Goal: Task Accomplishment & Management: Complete application form

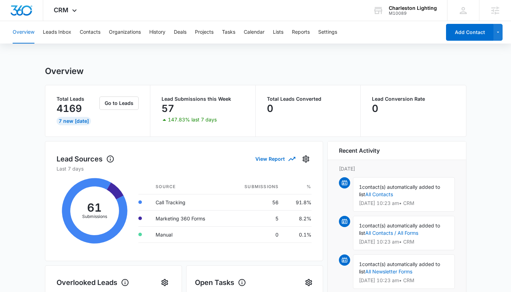
click at [102, 32] on div "Overview Leads Inbox Contacts Organizations History Deals Projects Tasks Calend…" at bounding box center [224, 32] width 433 height 22
click at [97, 32] on button "Contacts" at bounding box center [90, 32] width 21 height 22
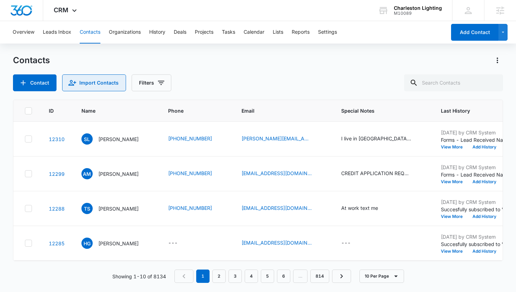
click at [101, 89] on button "Import Contacts" at bounding box center [94, 82] width 64 height 17
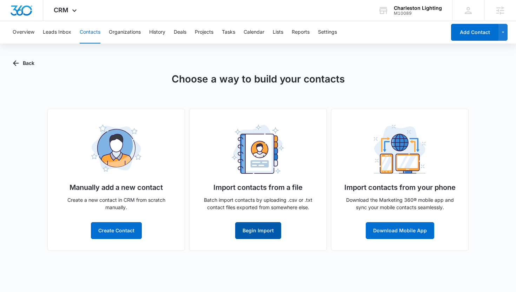
click at [246, 234] on button "Begin Import" at bounding box center [258, 230] width 46 height 17
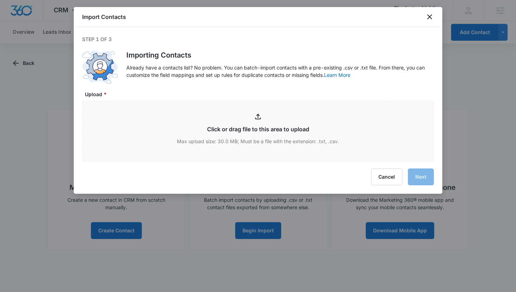
type input "C:\fakepath\2020 Charleston Lighting Customers (6).xlsx - Customers.csv"
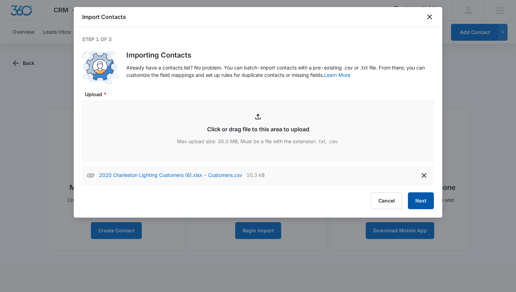
click at [425, 202] on button "Next" at bounding box center [421, 201] width 26 height 17
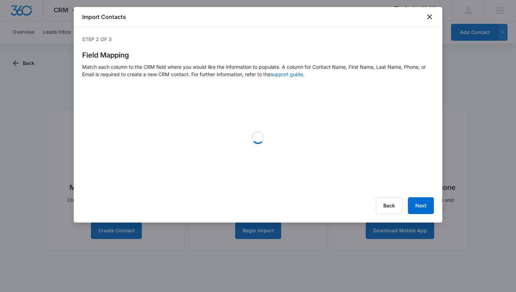
select select "184"
select select "78"
select select "79"
select select "185"
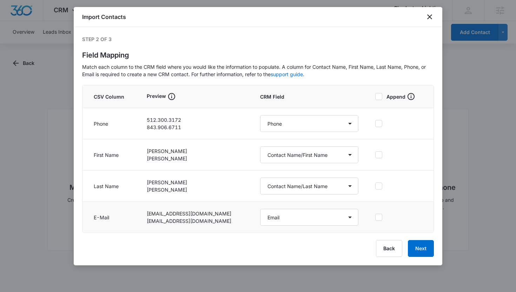
click at [371, 223] on td at bounding box center [400, 217] width 67 height 31
click at [377, 217] on icon at bounding box center [379, 217] width 4 height 3
click at [376, 217] on input "checkbox" at bounding box center [376, 217] width 0 height 0
click at [428, 249] on button "Next" at bounding box center [421, 248] width 26 height 17
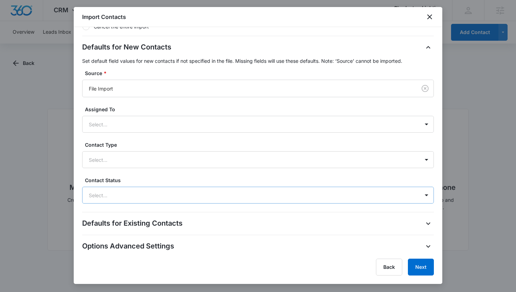
scroll to position [183, 0]
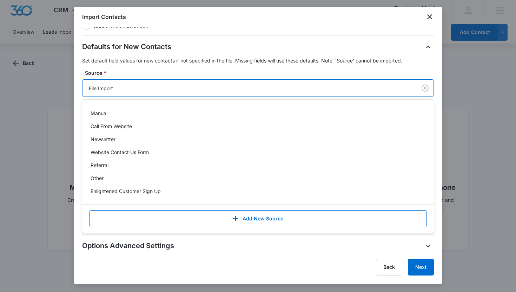
click at [134, 84] on div at bounding box center [248, 88] width 319 height 9
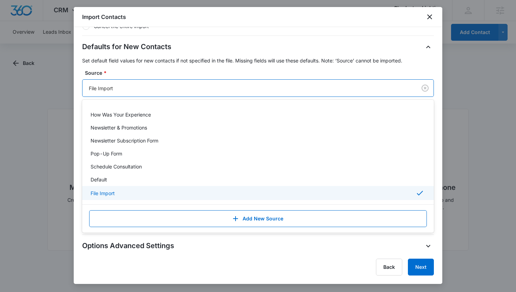
click at [125, 195] on div "File Import" at bounding box center [258, 193] width 334 height 8
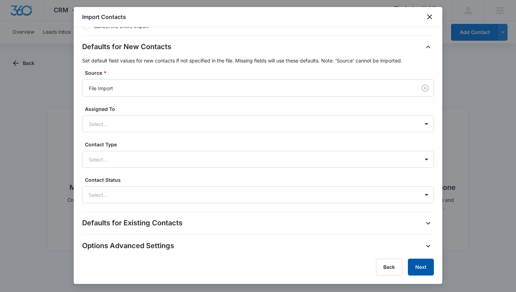
click at [425, 268] on button "Next" at bounding box center [421, 267] width 26 height 17
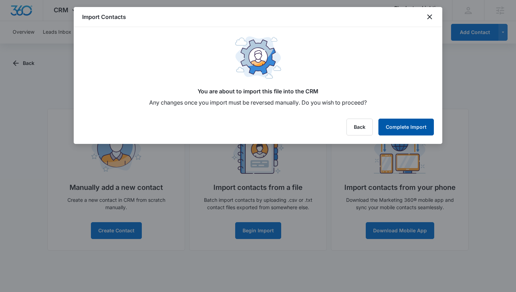
click at [417, 126] on button "Complete Import" at bounding box center [407, 127] width 56 height 17
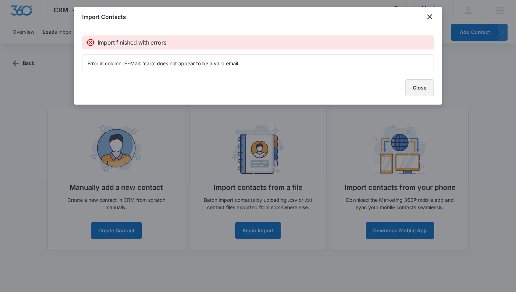
click at [411, 90] on button "Close" at bounding box center [420, 87] width 28 height 17
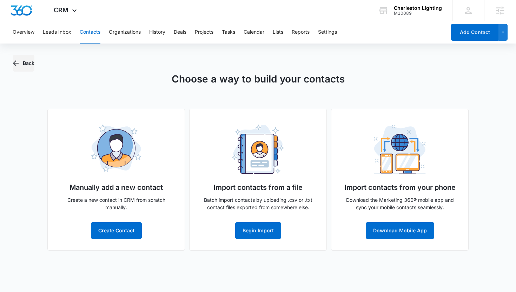
click at [27, 65] on button "Back" at bounding box center [23, 63] width 21 height 17
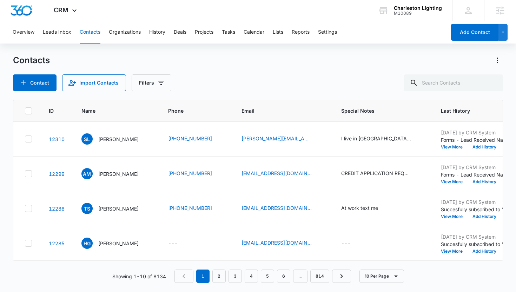
click at [332, 83] on div "Contact Import Contacts Filters" at bounding box center [258, 82] width 491 height 17
click at [93, 87] on button "Import Contacts" at bounding box center [94, 82] width 64 height 17
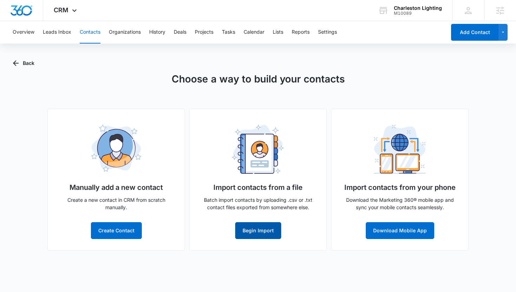
click at [262, 232] on button "Begin Import" at bounding box center [258, 230] width 46 height 17
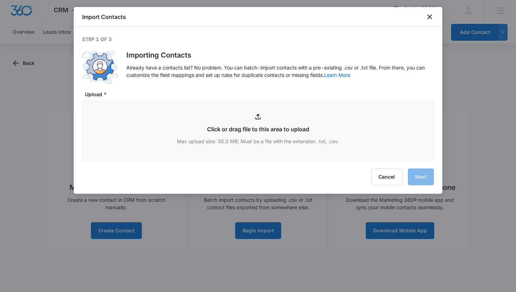
type input "C:\fakepath\2021 Charleston Lighting Customers (5).xlsx - Customers.csv"
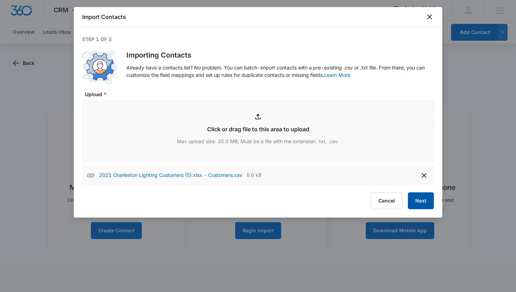
click at [411, 201] on button "Next" at bounding box center [421, 201] width 26 height 17
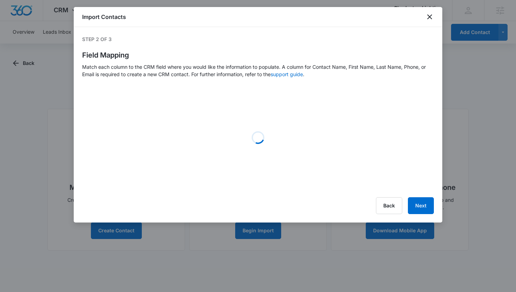
select select "184"
select select "78"
select select "79"
select select "185"
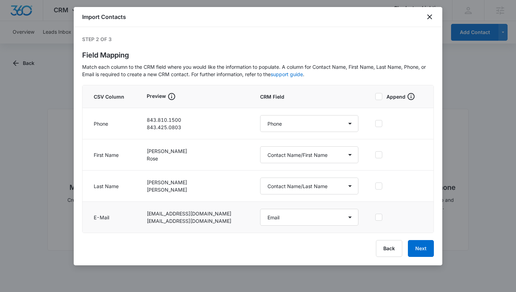
click at [376, 218] on icon at bounding box center [379, 217] width 6 height 6
click at [376, 218] on input "checkbox" at bounding box center [376, 217] width 0 height 0
click at [421, 246] on button "Next" at bounding box center [421, 248] width 26 height 17
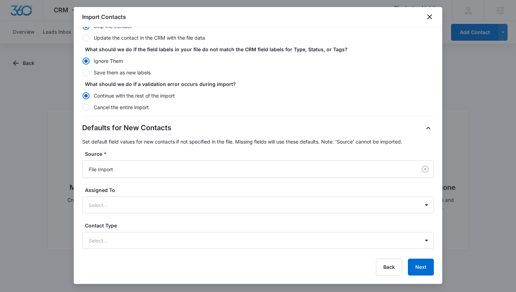
scroll to position [129, 0]
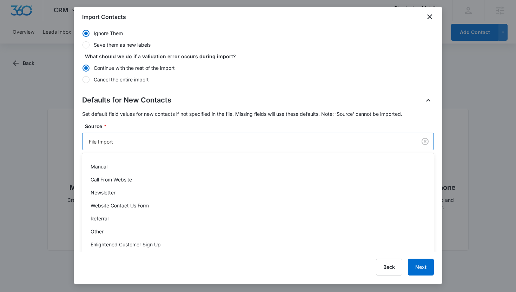
click at [324, 141] on div at bounding box center [248, 141] width 319 height 9
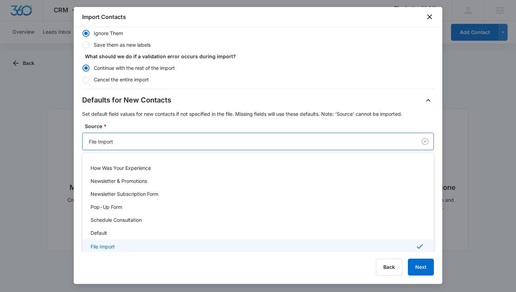
click at [246, 247] on div "File Import" at bounding box center [258, 246] width 334 height 8
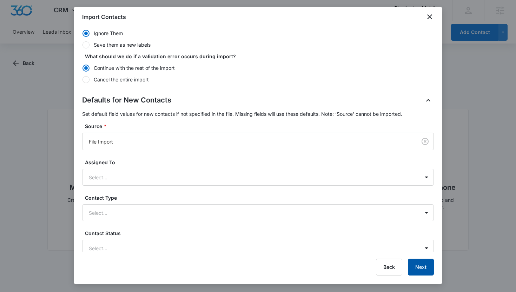
click at [416, 264] on button "Next" at bounding box center [421, 267] width 26 height 17
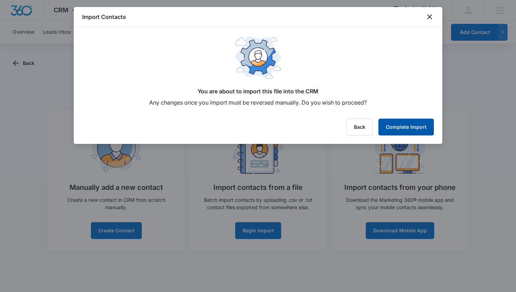
scroll to position [0, 0]
click at [411, 132] on button "Complete Import" at bounding box center [407, 127] width 56 height 17
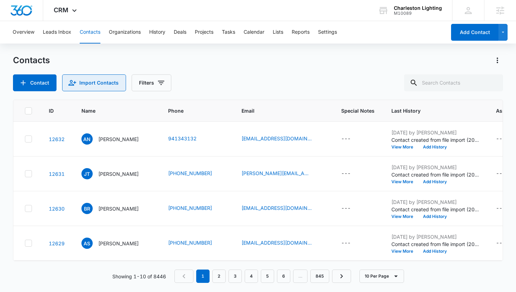
click at [98, 84] on button "Import Contacts" at bounding box center [94, 82] width 64 height 17
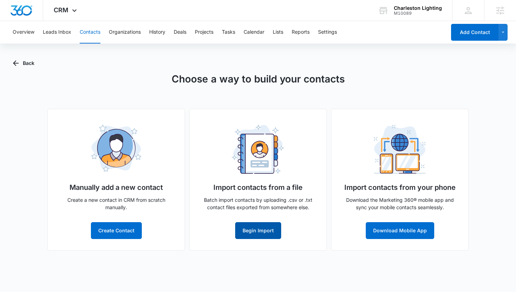
click at [250, 229] on button "Begin Import" at bounding box center [258, 230] width 46 height 17
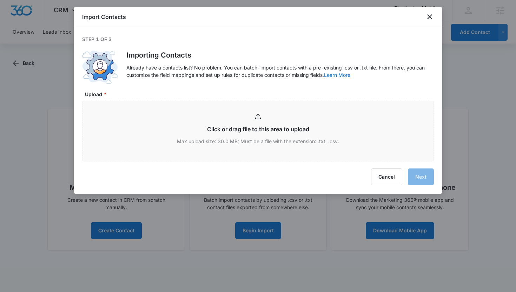
type input "C:\fakepath\2022 Charleston Lighting Customers (4).xlsx - Customers.csv"
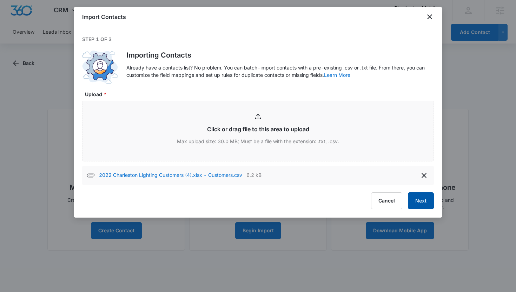
click at [418, 199] on button "Next" at bounding box center [421, 201] width 26 height 17
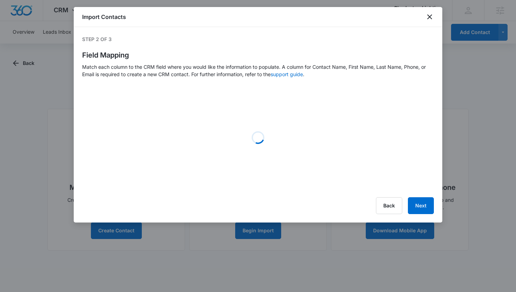
select select "184"
select select "78"
select select "79"
select select "185"
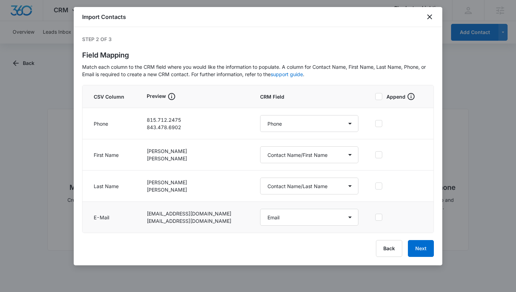
click at [377, 219] on icon at bounding box center [379, 217] width 6 height 6
click at [376, 218] on input "checkbox" at bounding box center [376, 217] width 0 height 0
click at [422, 243] on button "Next" at bounding box center [421, 248] width 26 height 17
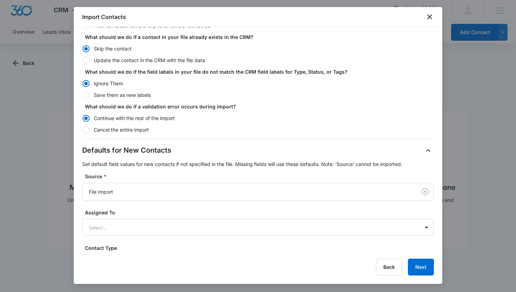
scroll to position [80, 0]
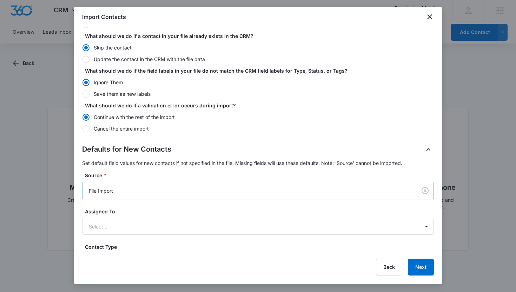
click at [160, 193] on div at bounding box center [248, 191] width 319 height 9
click at [173, 169] on div "Defaults for New Contacts Set default field values for new contacts if not spec…" at bounding box center [258, 225] width 352 height 162
click at [433, 272] on button "Next" at bounding box center [421, 267] width 26 height 17
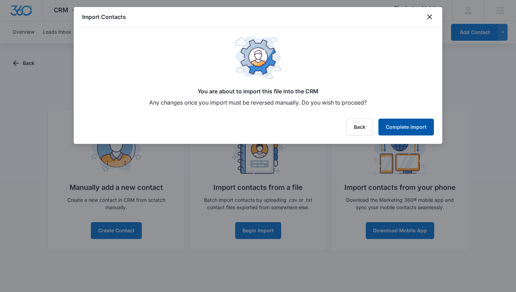
click at [415, 130] on button "Complete Import" at bounding box center [407, 127] width 56 height 17
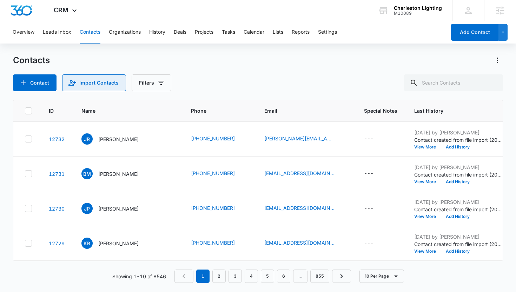
click at [101, 79] on button "Import Contacts" at bounding box center [94, 82] width 64 height 17
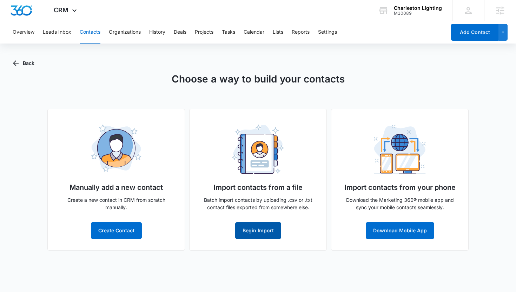
click at [275, 231] on button "Begin Import" at bounding box center [258, 230] width 46 height 17
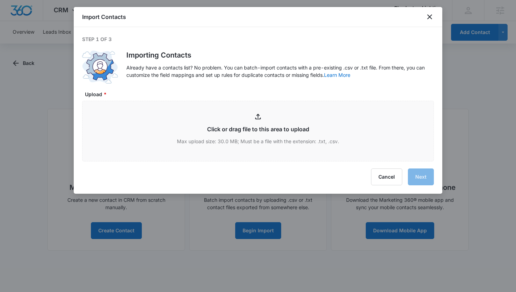
type input "C:\fakepath\2023 Charleston Lighting Customers (3).xlsx - Customers.csv"
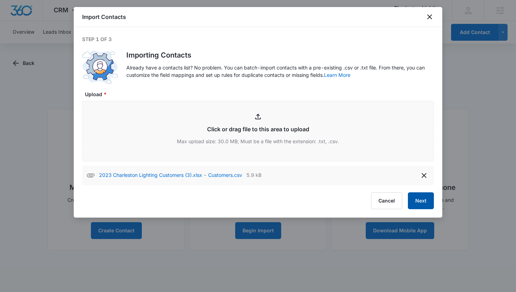
click at [430, 199] on button "Next" at bounding box center [421, 201] width 26 height 17
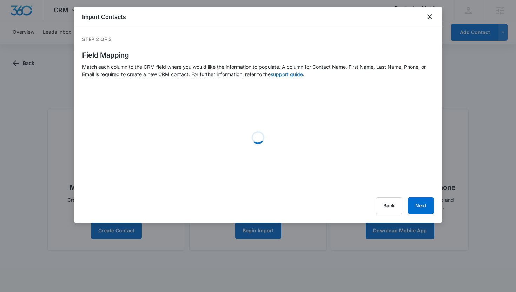
select select "184"
select select "78"
select select "79"
select select "185"
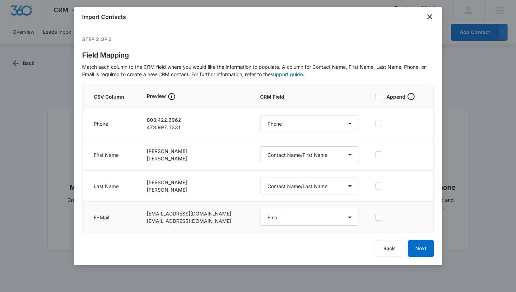
click at [376, 221] on div at bounding box center [379, 217] width 7 height 7
click at [376, 218] on input "checkbox" at bounding box center [376, 217] width 0 height 0
click at [420, 246] on button "Next" at bounding box center [421, 248] width 26 height 17
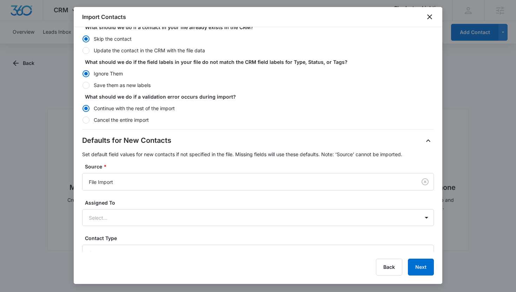
scroll to position [89, 0]
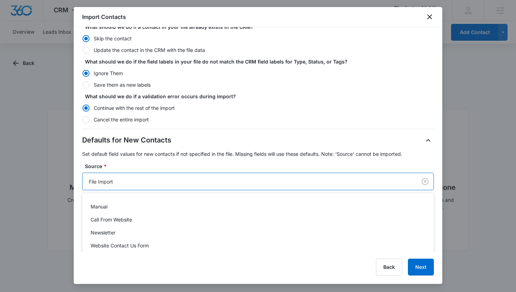
click at [213, 177] on div "File Import" at bounding box center [250, 182] width 334 height 16
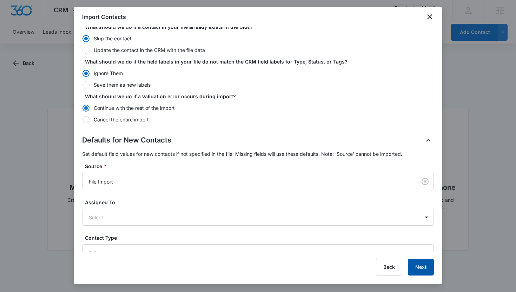
click at [422, 267] on button "Next" at bounding box center [421, 267] width 26 height 17
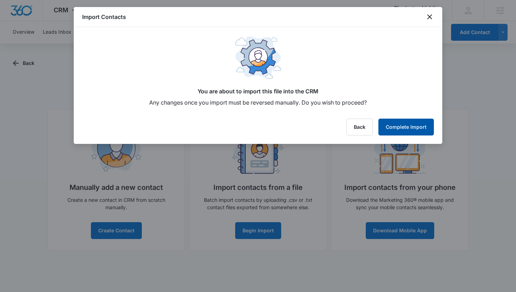
click at [398, 127] on button "Complete Import" at bounding box center [407, 127] width 56 height 17
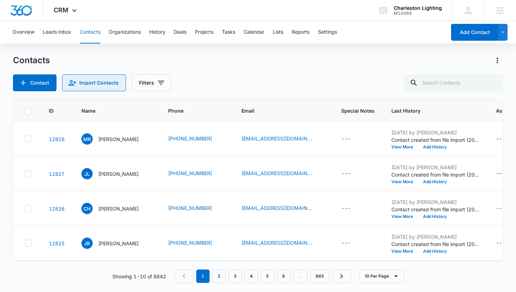
click at [77, 84] on button "Import Contacts" at bounding box center [94, 82] width 64 height 17
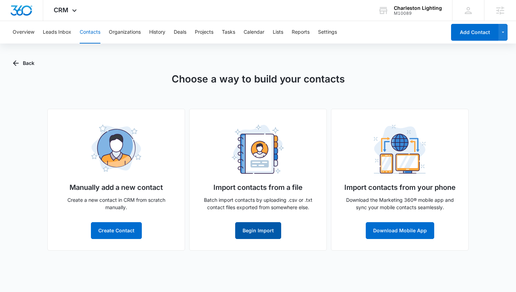
click at [259, 226] on button "Begin Import" at bounding box center [258, 230] width 46 height 17
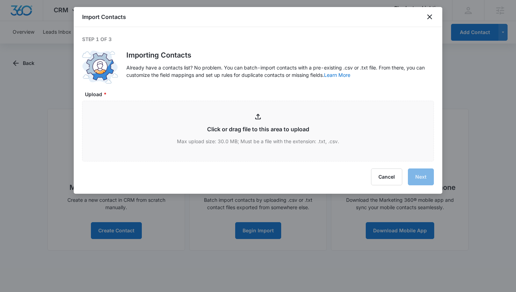
type input "C:\fakepath\2024 Charleston Lighting Customers (2).xlsx - Customers.csv"
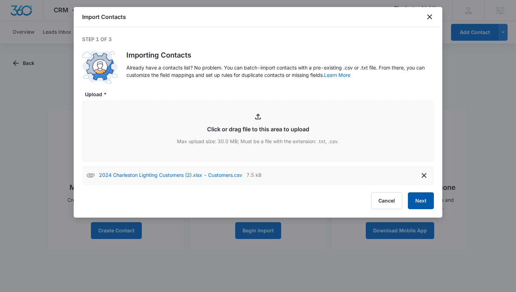
click at [416, 203] on button "Next" at bounding box center [421, 201] width 26 height 17
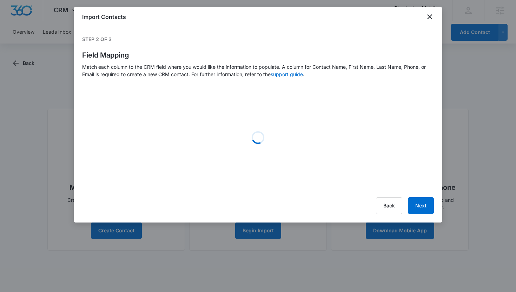
select select "184"
select select "78"
select select "79"
select select "185"
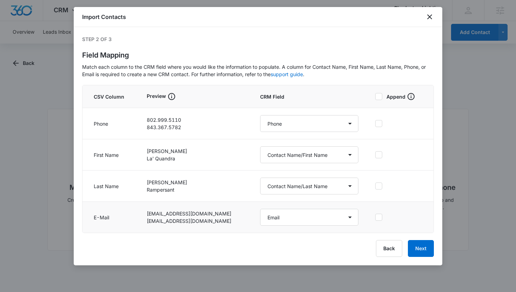
click at [375, 221] on td at bounding box center [400, 217] width 67 height 31
click at [377, 218] on icon at bounding box center [379, 217] width 4 height 3
click at [376, 218] on input "checkbox" at bounding box center [376, 217] width 0 height 0
click at [425, 243] on button "Next" at bounding box center [421, 248] width 26 height 17
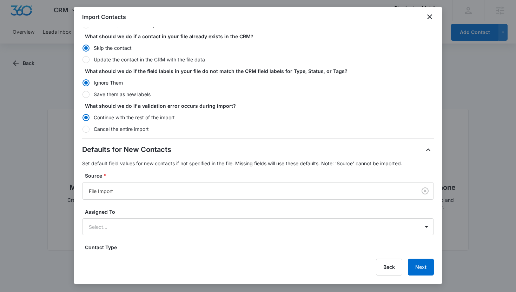
scroll to position [80, 0]
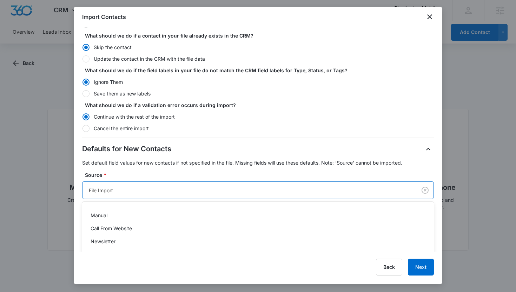
click at [187, 191] on div at bounding box center [248, 190] width 319 height 9
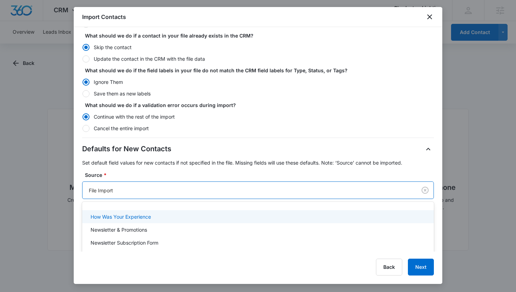
click at [203, 169] on div "Defaults for New Contacts Set default field values for new contacts if not spec…" at bounding box center [258, 225] width 352 height 162
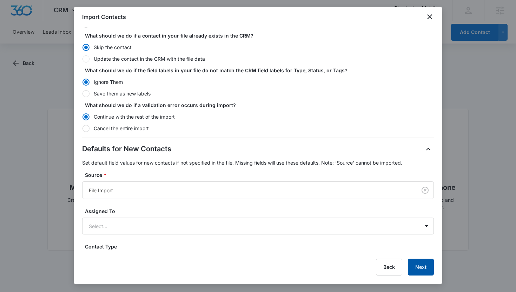
click at [424, 273] on button "Next" at bounding box center [421, 267] width 26 height 17
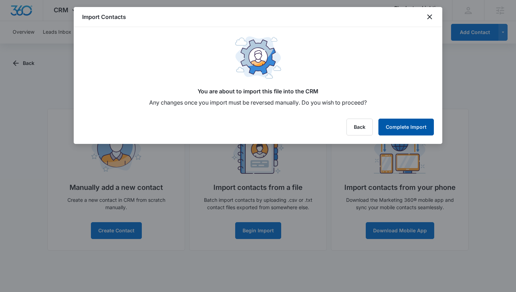
scroll to position [0, 0]
click at [398, 130] on button "Complete Import" at bounding box center [407, 127] width 56 height 17
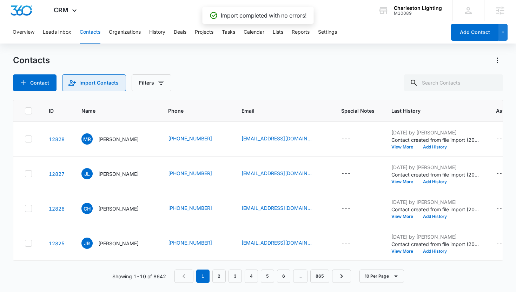
click at [98, 84] on button "Import Contacts" at bounding box center [94, 82] width 64 height 17
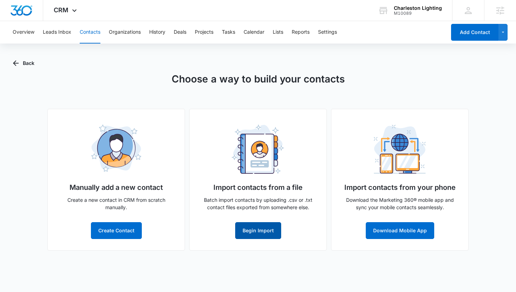
click at [255, 234] on button "Begin Import" at bounding box center [258, 230] width 46 height 17
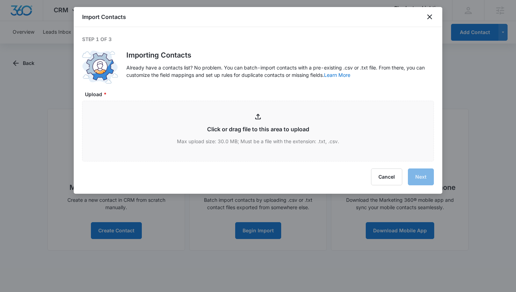
type input "C:\fakepath\2025 Charleston Lighting Customers (1).xlsx - Customers.csv"
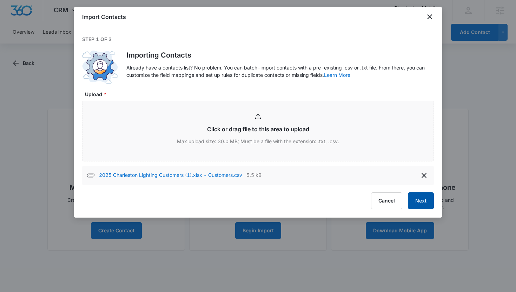
click at [424, 202] on button "Next" at bounding box center [421, 201] width 26 height 17
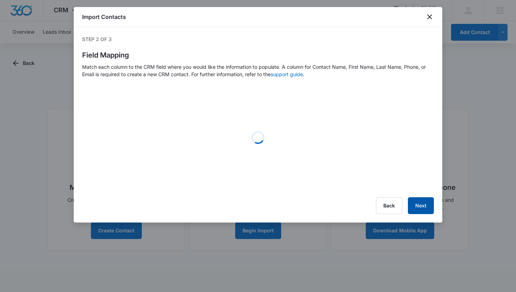
select select "184"
select select "78"
select select "79"
select select "185"
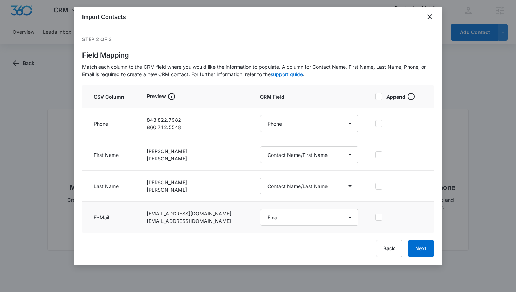
click at [378, 218] on icon at bounding box center [379, 217] width 6 height 6
click at [376, 218] on input "checkbox" at bounding box center [376, 217] width 0 height 0
click at [419, 243] on button "Next" at bounding box center [421, 248] width 26 height 17
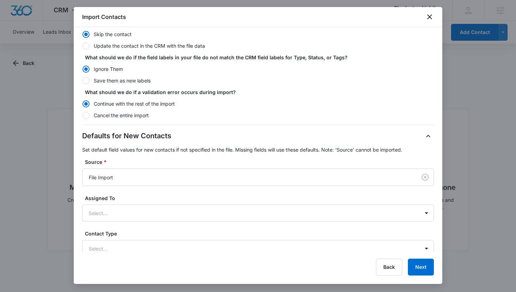
scroll to position [97, 0]
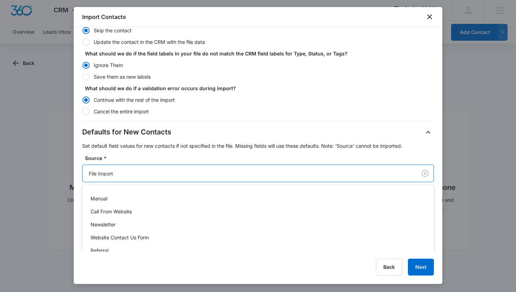
click at [176, 171] on div at bounding box center [248, 173] width 319 height 9
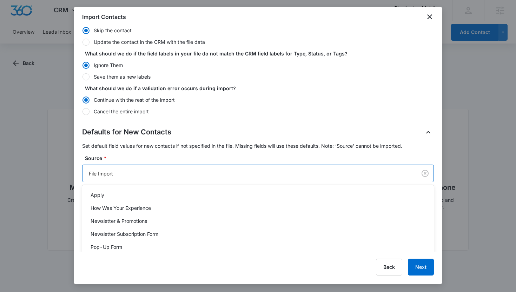
click at [176, 171] on div at bounding box center [248, 173] width 319 height 9
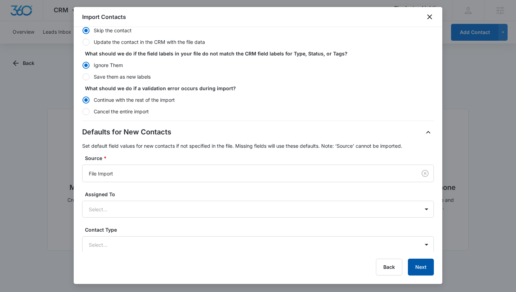
click at [414, 266] on button "Next" at bounding box center [421, 267] width 26 height 17
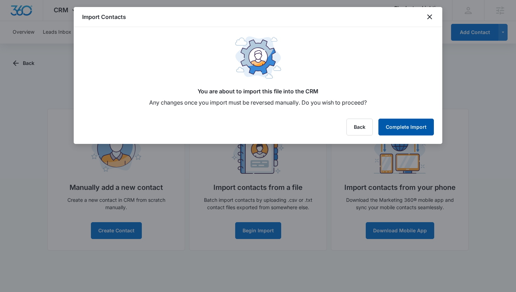
scroll to position [0, 0]
click at [397, 131] on button "Complete Import" at bounding box center [407, 127] width 56 height 17
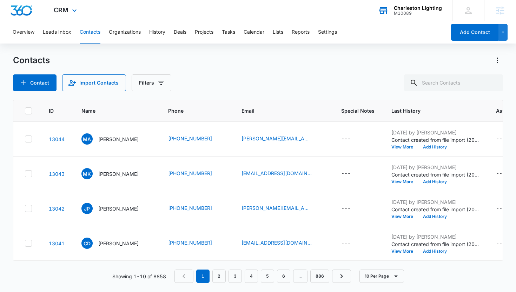
click at [406, 10] on div "Charleston Lighting" at bounding box center [418, 8] width 48 height 6
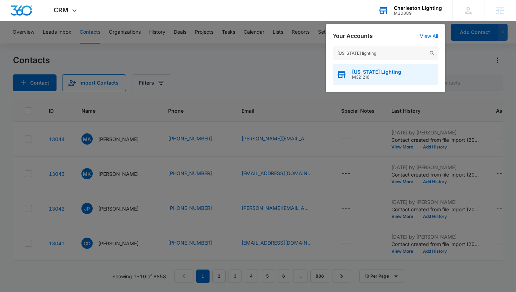
type input "[US_STATE] lighting"
click at [362, 75] on span "M321216" at bounding box center [376, 77] width 49 height 5
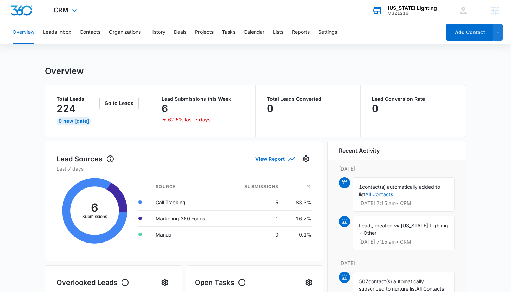
click at [61, 15] on div "CRM Apps Reputation Websites Forms CRM Email Social POS Content Ads Intelligenc…" at bounding box center [66, 10] width 46 height 21
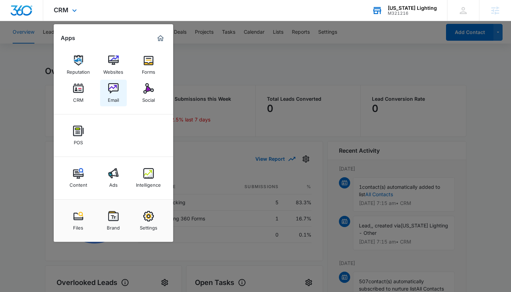
click at [117, 85] on img at bounding box center [113, 88] width 11 height 11
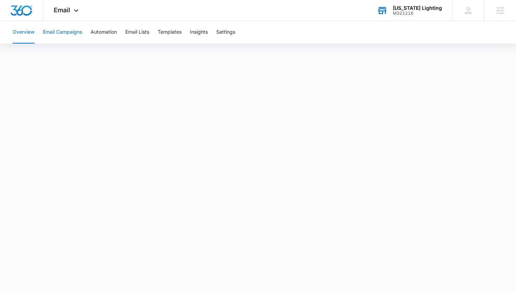
click at [71, 33] on button "Email Campaigns" at bounding box center [62, 32] width 39 height 22
